Goal: Information Seeking & Learning: Find specific fact

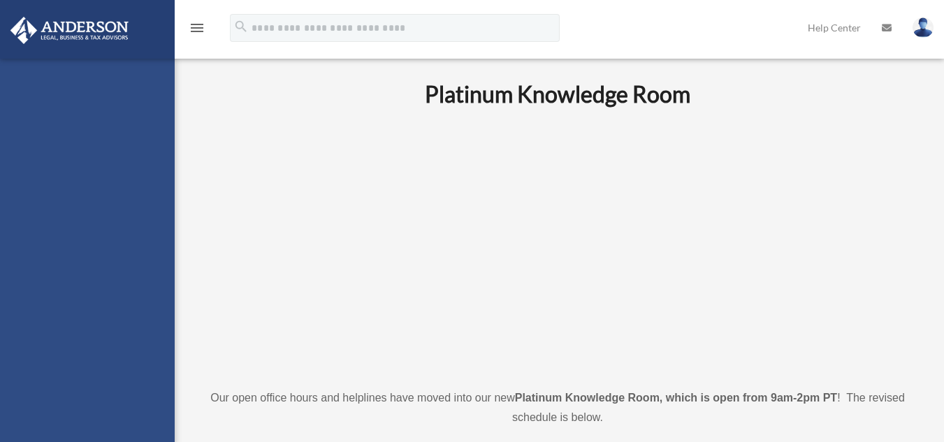
scroll to position [32, 0]
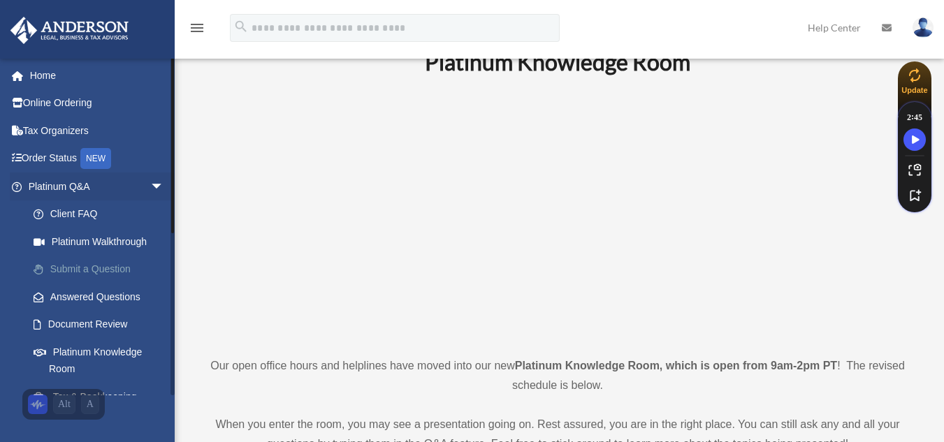
click at [103, 277] on link "Submit a Question" at bounding box center [103, 270] width 166 height 28
click at [98, 272] on link "Submit a Question" at bounding box center [103, 270] width 166 height 28
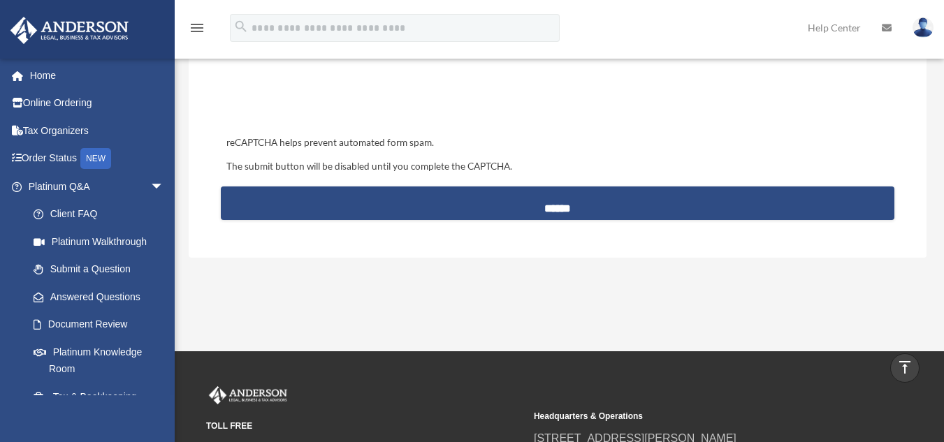
scroll to position [644, 0]
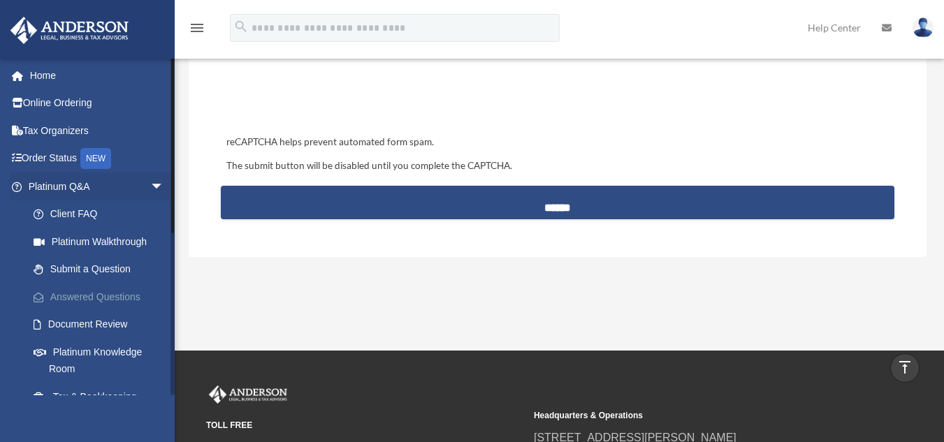
click at [101, 294] on link "Answered Questions" at bounding box center [103, 297] width 166 height 28
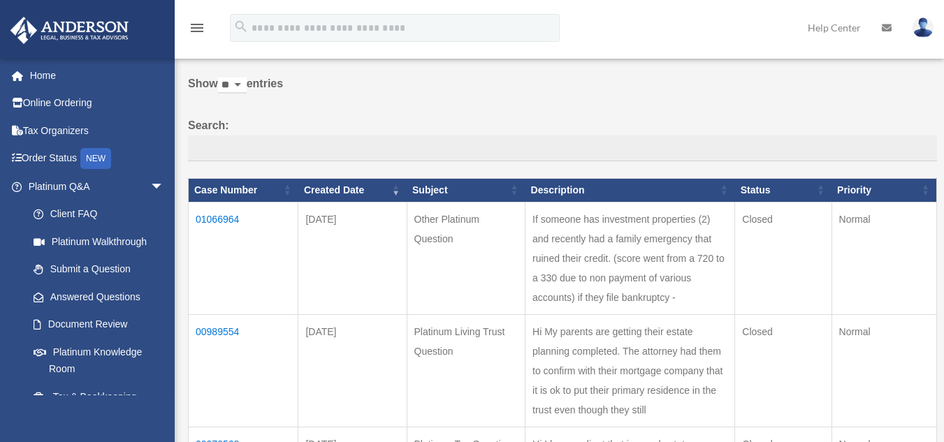
scroll to position [53, 0]
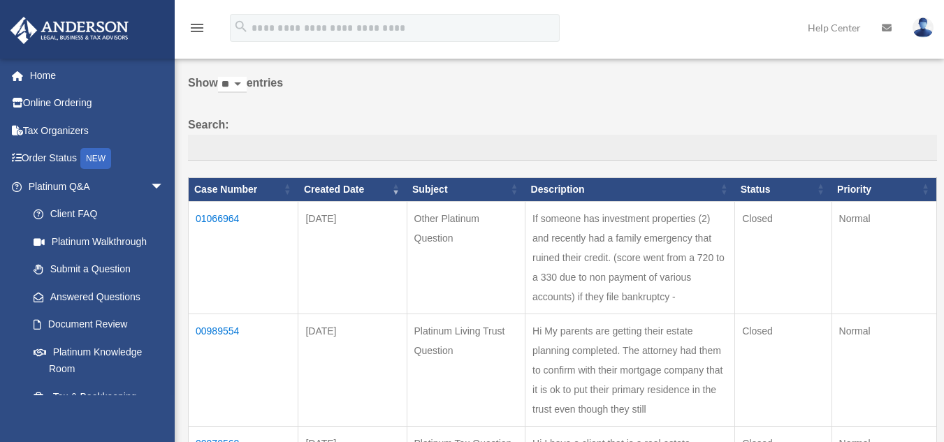
click at [232, 219] on td "01066964" at bounding box center [244, 257] width 110 height 113
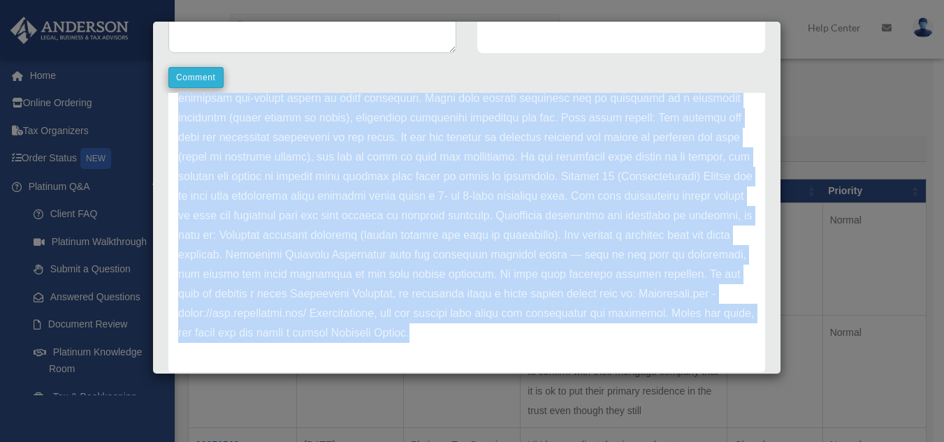
scroll to position [0, 0]
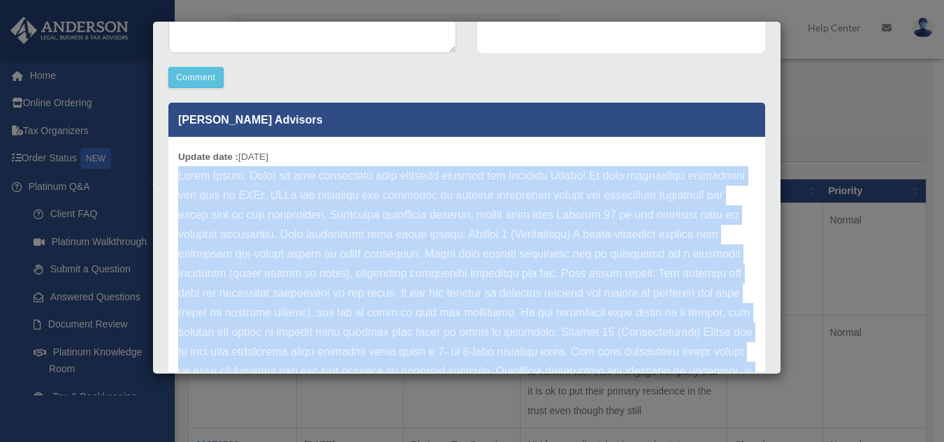
drag, startPoint x: 695, startPoint y: 332, endPoint x: 179, endPoint y: 173, distance: 540.4
click at [179, 173] on p at bounding box center [466, 332] width 577 height 333
copy p "Hello [PERSON_NAME], Thank you for submitting your question through the Platinu…"
